Goal: Find specific page/section: Find specific page/section

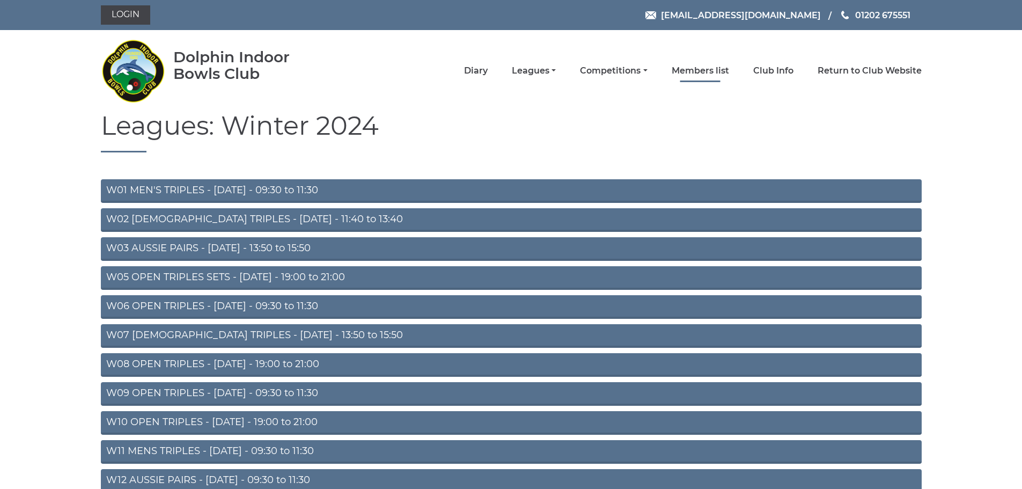
click at [708, 69] on link "Members list" at bounding box center [700, 71] width 57 height 12
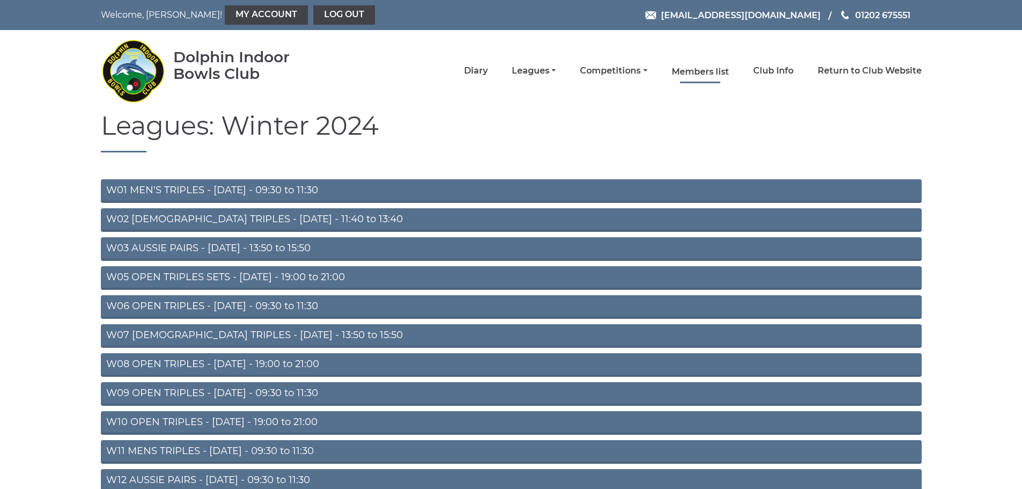
click at [706, 74] on link "Members list" at bounding box center [700, 72] width 57 height 12
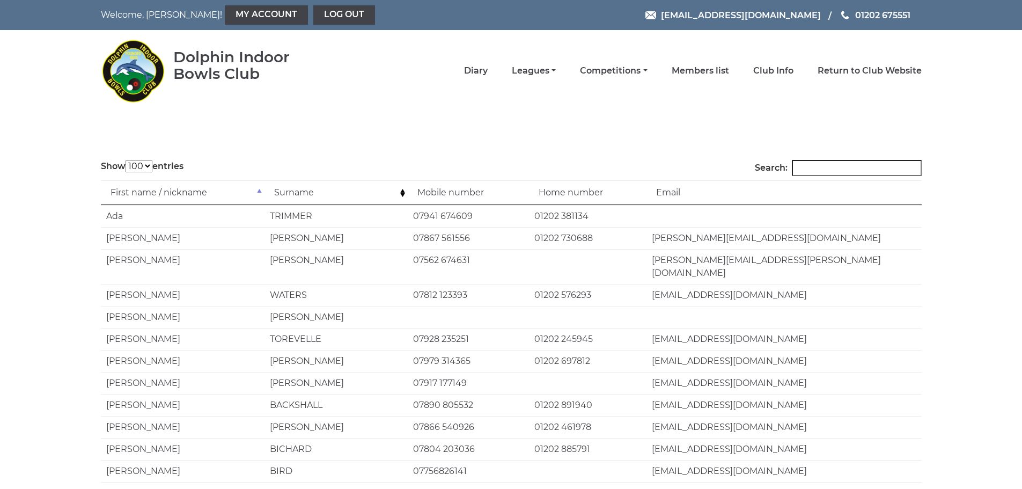
select select "100"
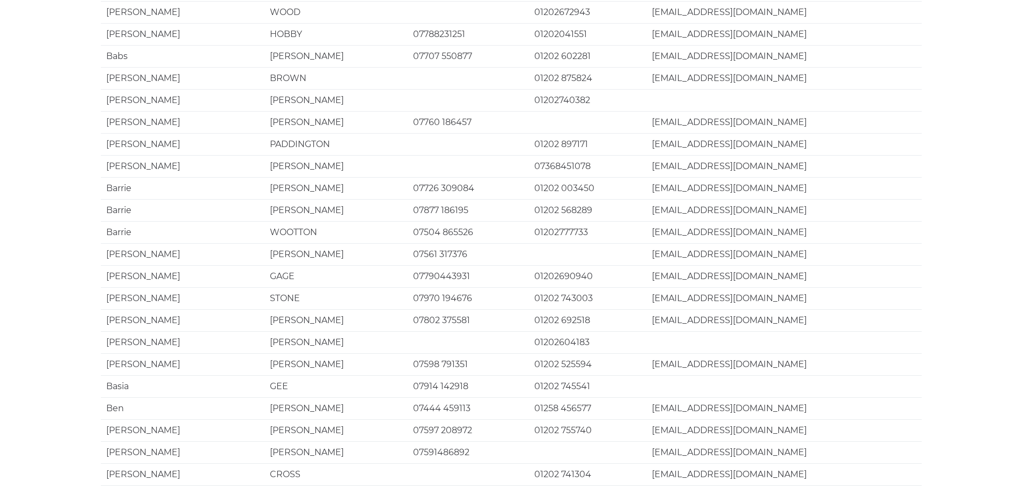
scroll to position [2003, 0]
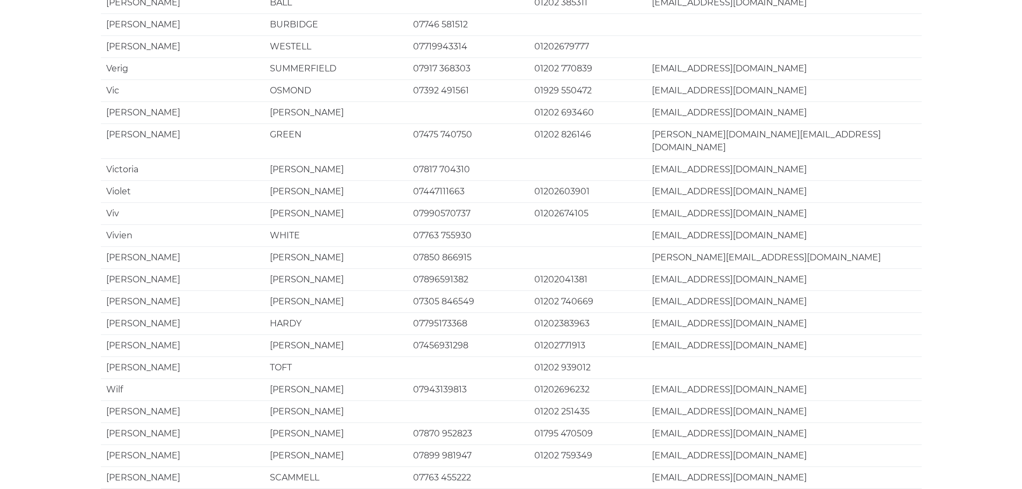
scroll to position [816, 0]
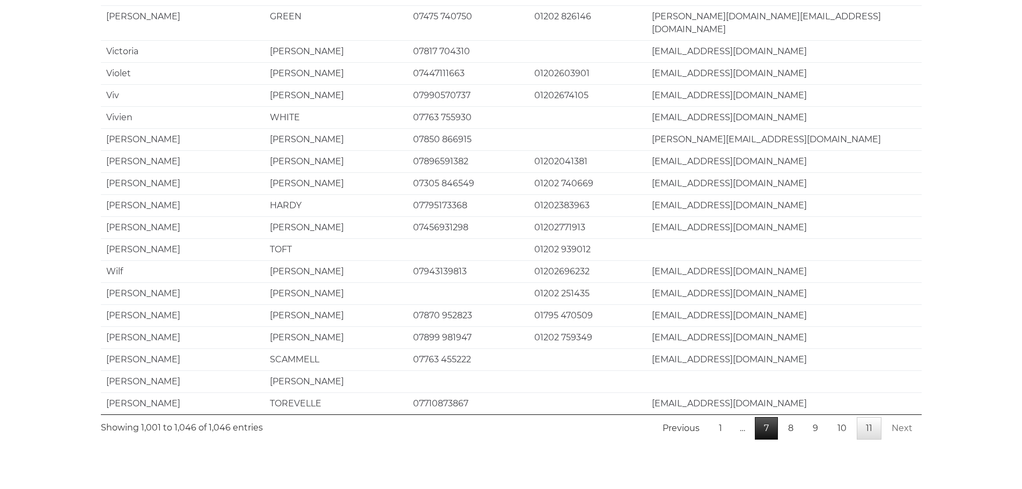
click at [767, 417] on link "7" at bounding box center [766, 428] width 23 height 23
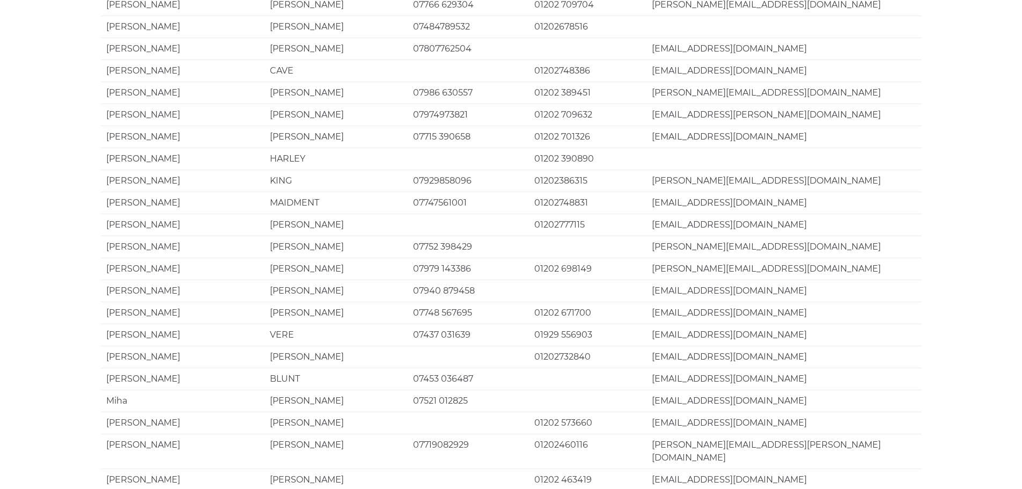
scroll to position [2003, 0]
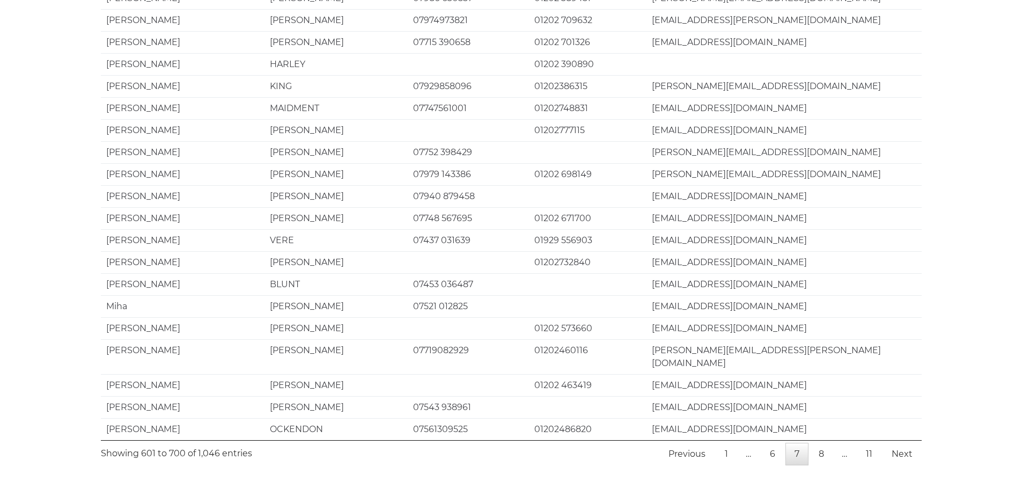
click at [752, 449] on span "…" at bounding box center [748, 454] width 23 height 10
click at [690, 443] on link "Previous" at bounding box center [686, 454] width 55 height 23
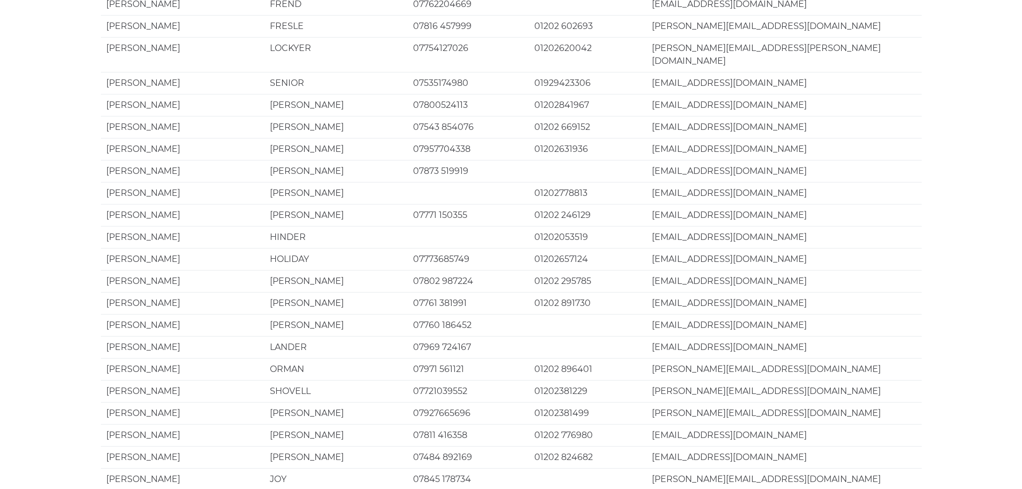
scroll to position [930, 0]
